Goal: Task Accomplishment & Management: Manage account settings

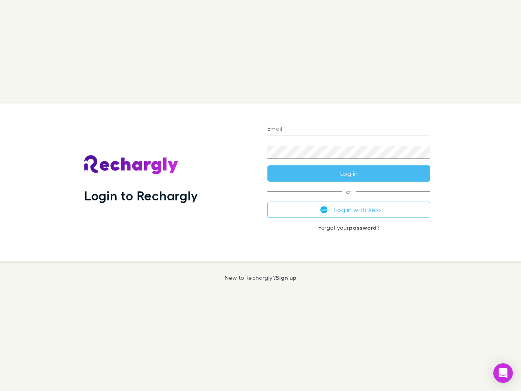
click at [261, 195] on div "Login to Rechargly" at bounding box center [169, 182] width 183 height 158
click at [349, 129] on input "Email" at bounding box center [348, 129] width 163 height 13
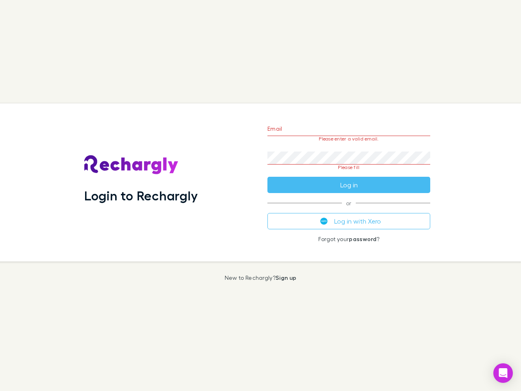
click at [349, 173] on form "Email Please enter a valid email. Password Please fill Log in" at bounding box center [348, 154] width 163 height 77
click at [349, 210] on div "Email Please enter a valid email. Password Please fill Log in or Log in with Xe…" at bounding box center [349, 182] width 176 height 158
click at [503, 373] on icon "Open Intercom Messenger" at bounding box center [503, 373] width 9 height 10
